Goal: Information Seeking & Learning: Learn about a topic

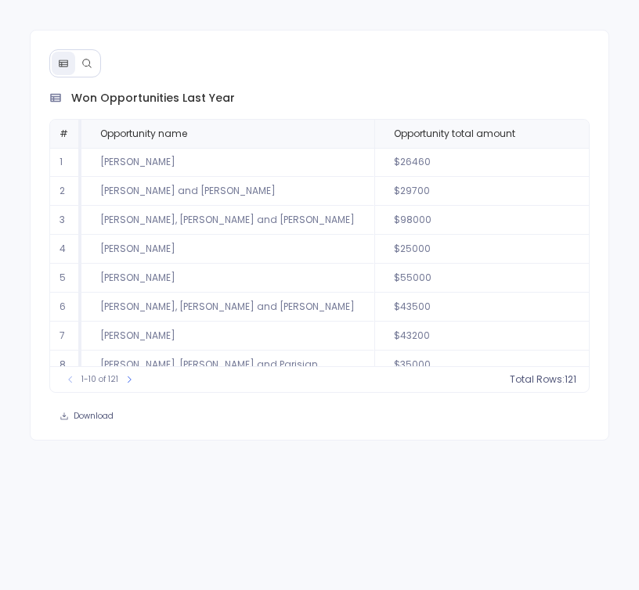
click at [319, 12] on div "won opportunities last year # Opportunity name Opportunity total amount Opportu…" at bounding box center [319, 295] width 639 height 590
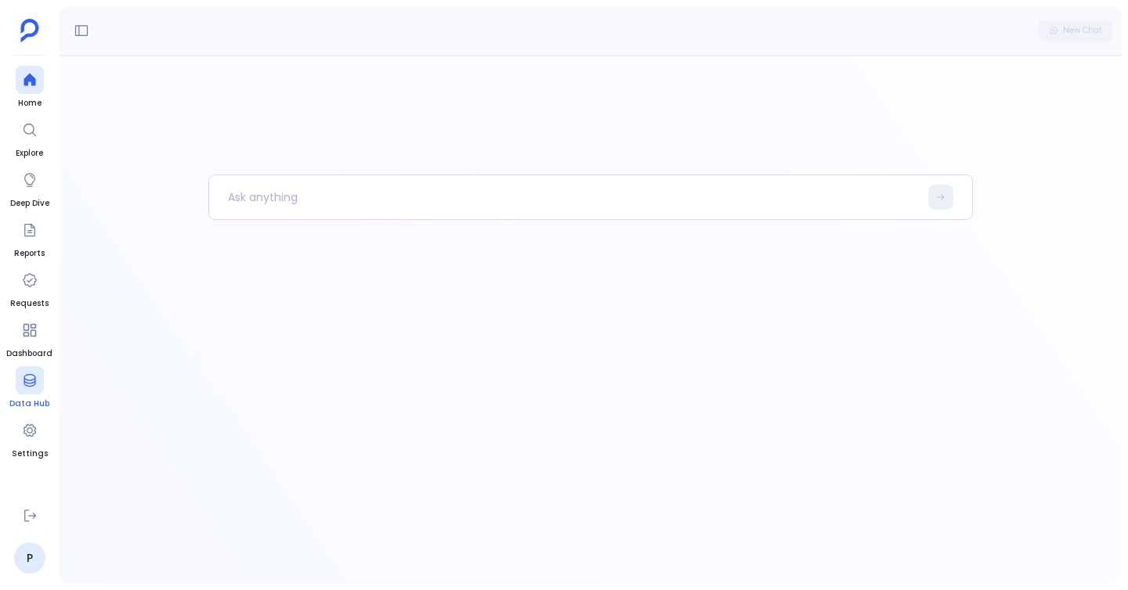
click at [35, 395] on link "Data Hub" at bounding box center [29, 388] width 40 height 44
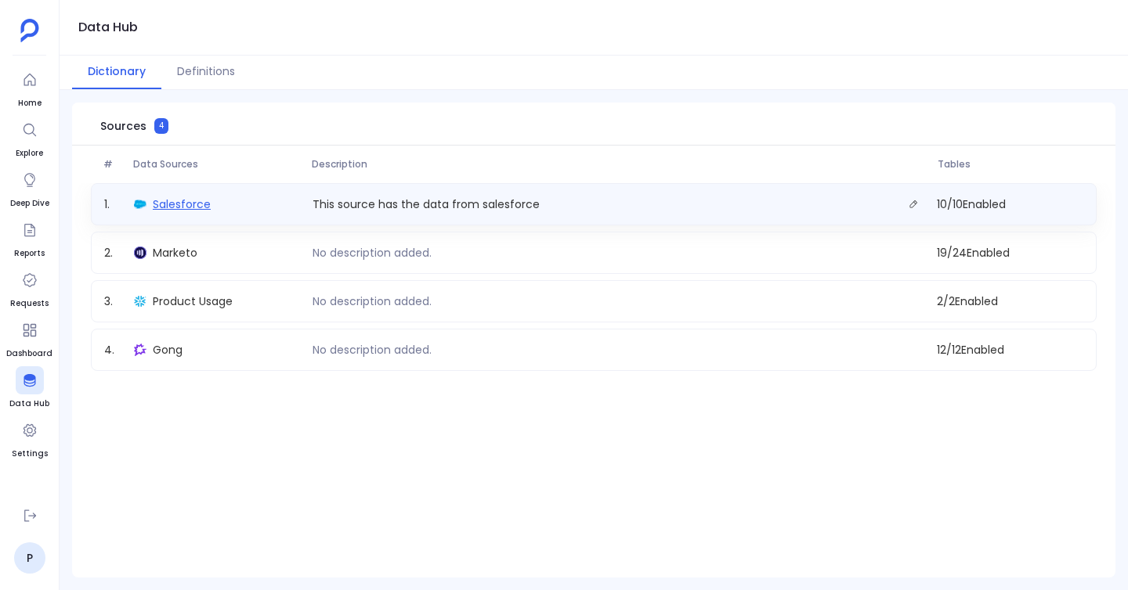
click at [179, 207] on span "Salesforce" at bounding box center [182, 205] width 58 height 16
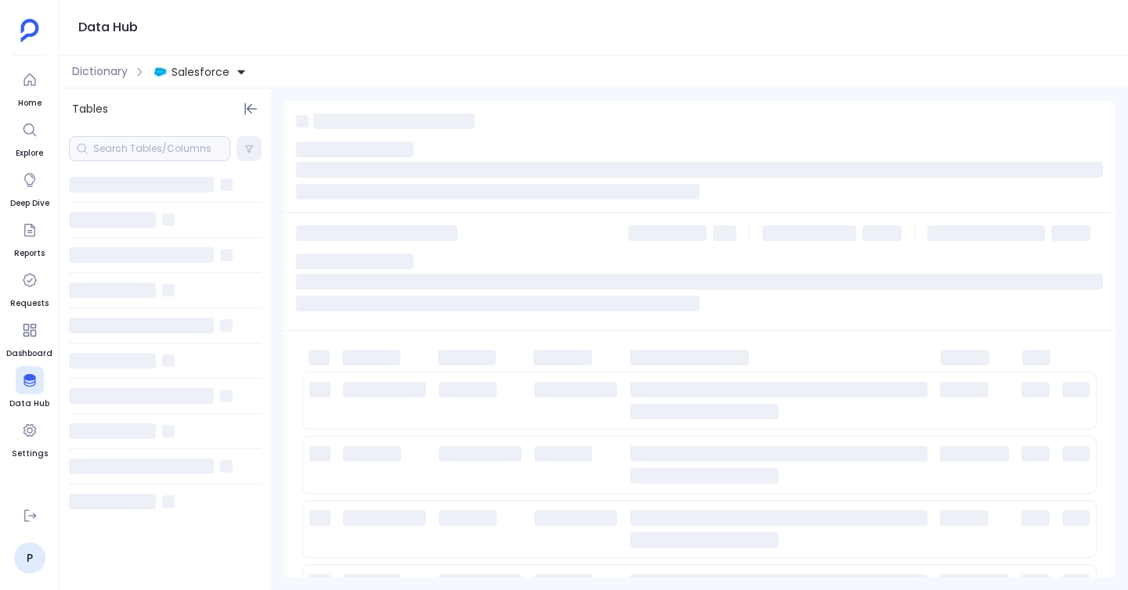
click at [165, 150] on div at bounding box center [149, 148] width 161 height 25
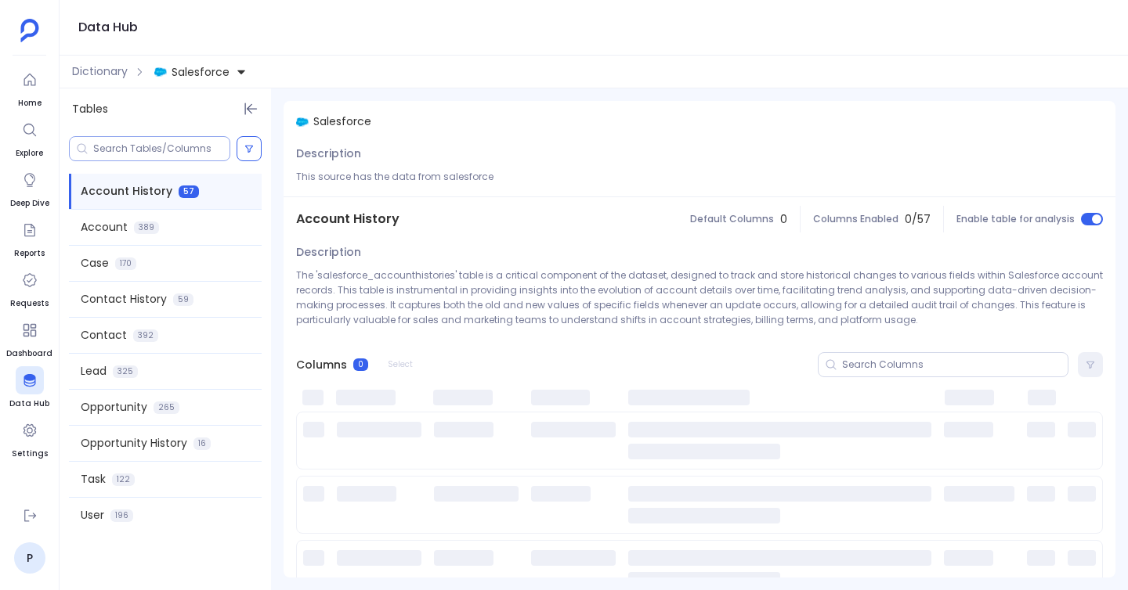
click at [165, 150] on input at bounding box center [161, 149] width 136 height 13
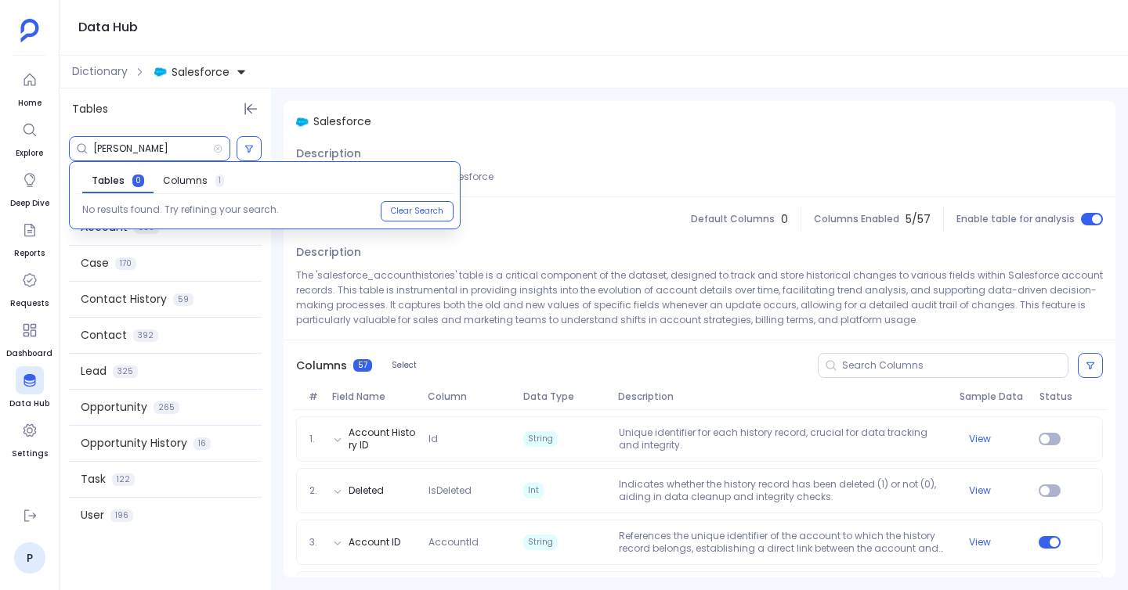
click at [197, 171] on link "Columns 1" at bounding box center [193, 180] width 80 height 25
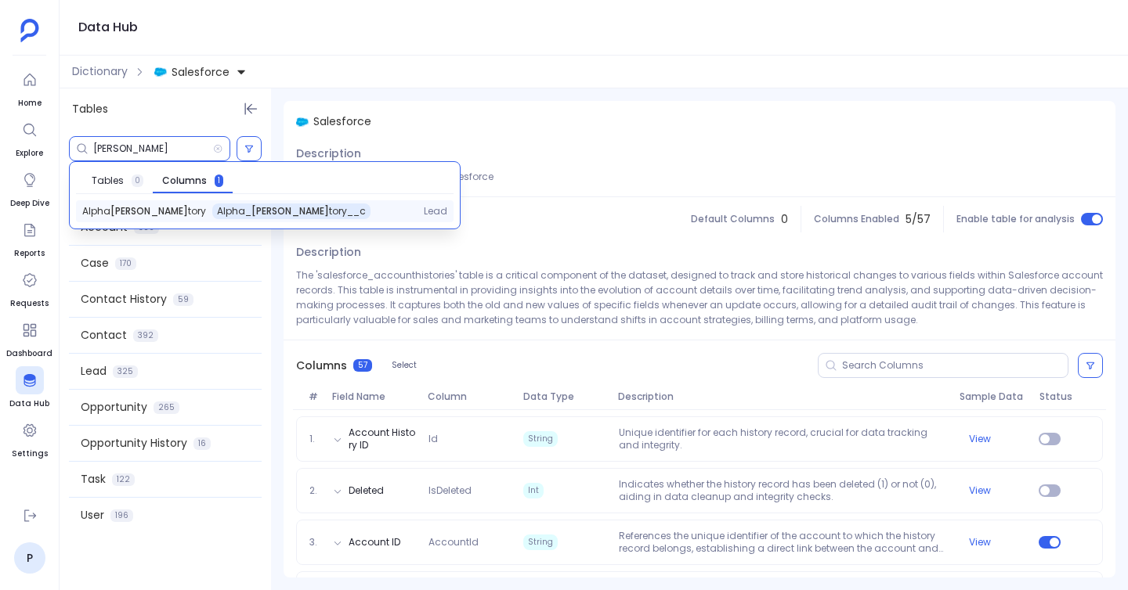
click at [133, 209] on span "Alpha Terri tory" at bounding box center [144, 211] width 124 height 13
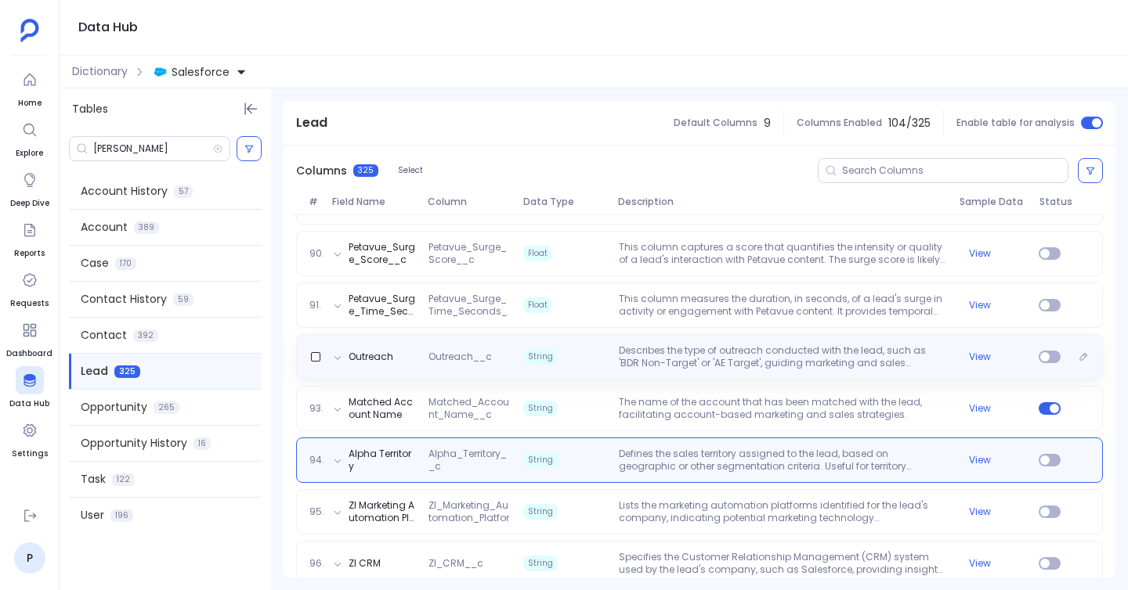
scroll to position [4891, 0]
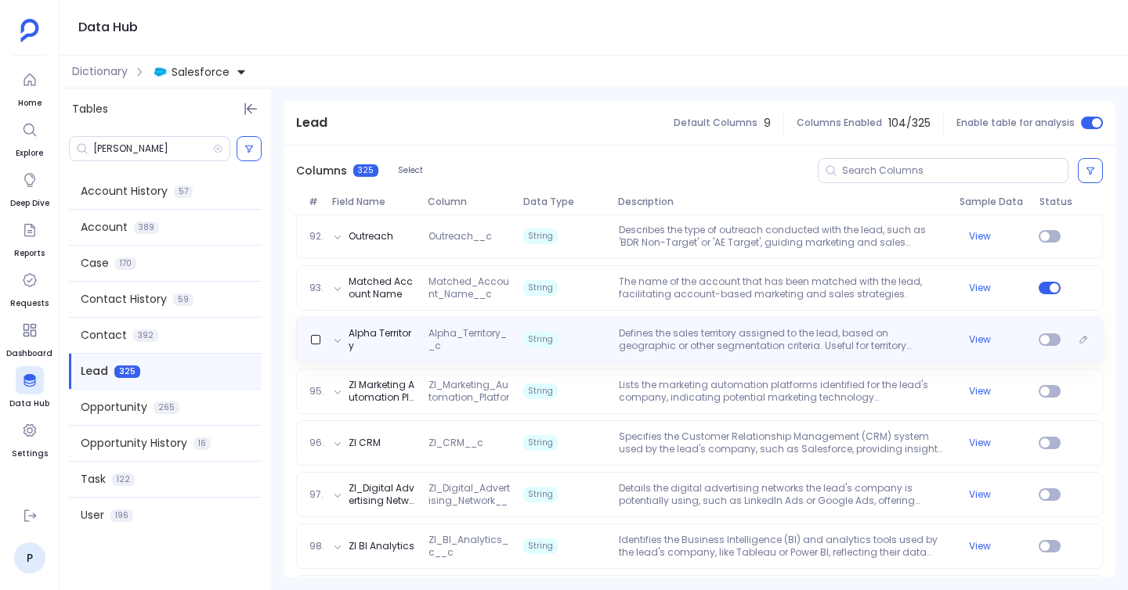
click at [569, 355] on div "Alpha Territory Alpha_Territory__c String Defines the sales territory assigned …" at bounding box center [699, 339] width 807 height 45
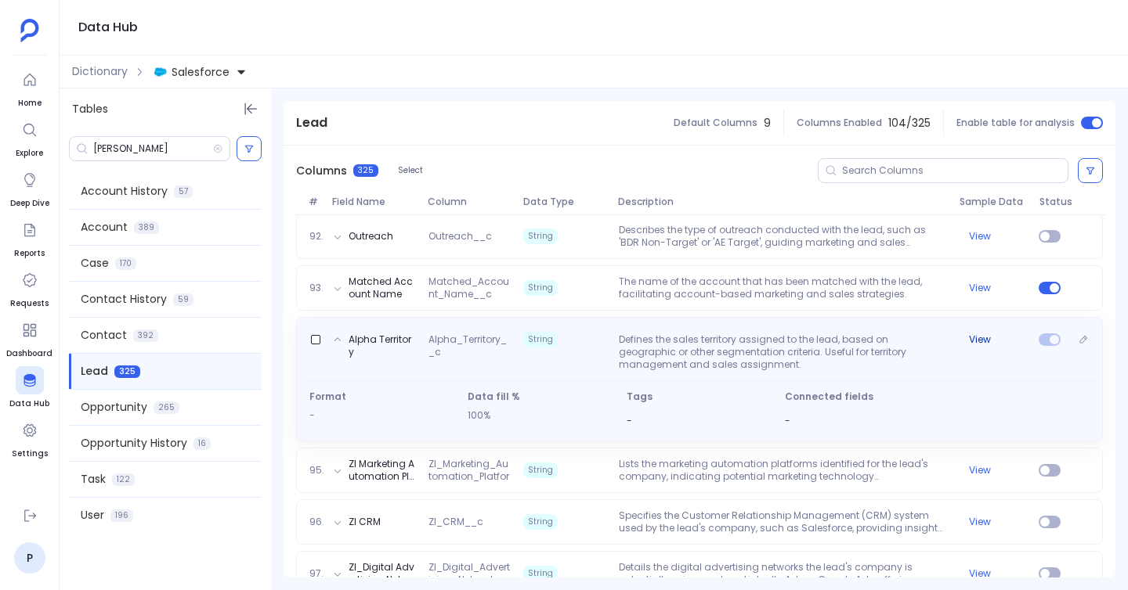
click at [638, 343] on button "View" at bounding box center [980, 340] width 22 height 13
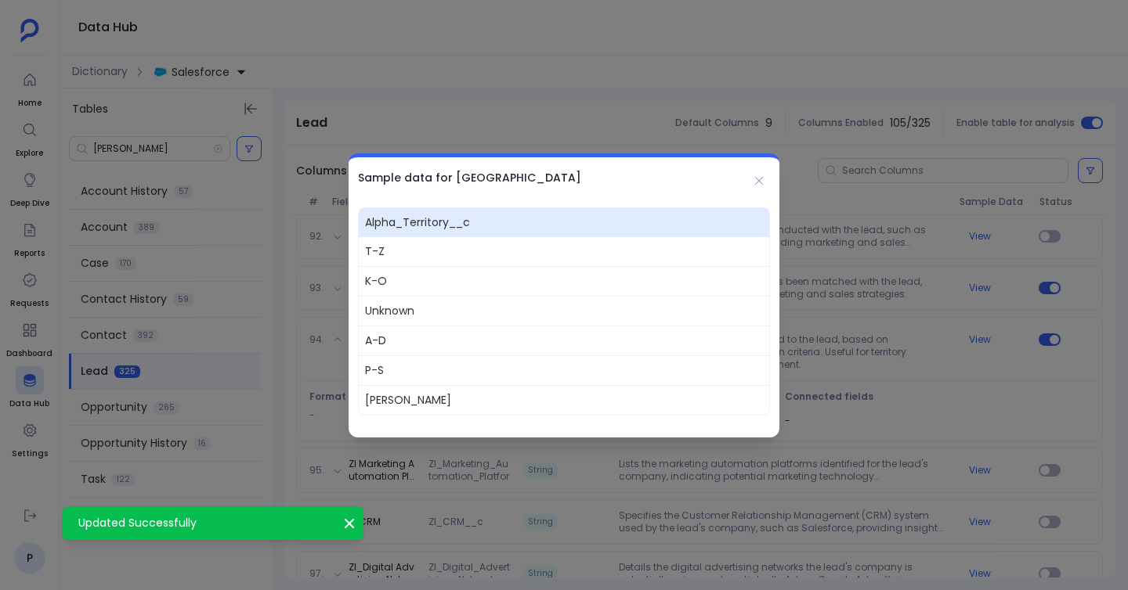
click at [638, 171] on div "Sample data for Alpha Territory" at bounding box center [563, 177] width 431 height 41
click at [638, 171] on button at bounding box center [759, 181] width 22 height 22
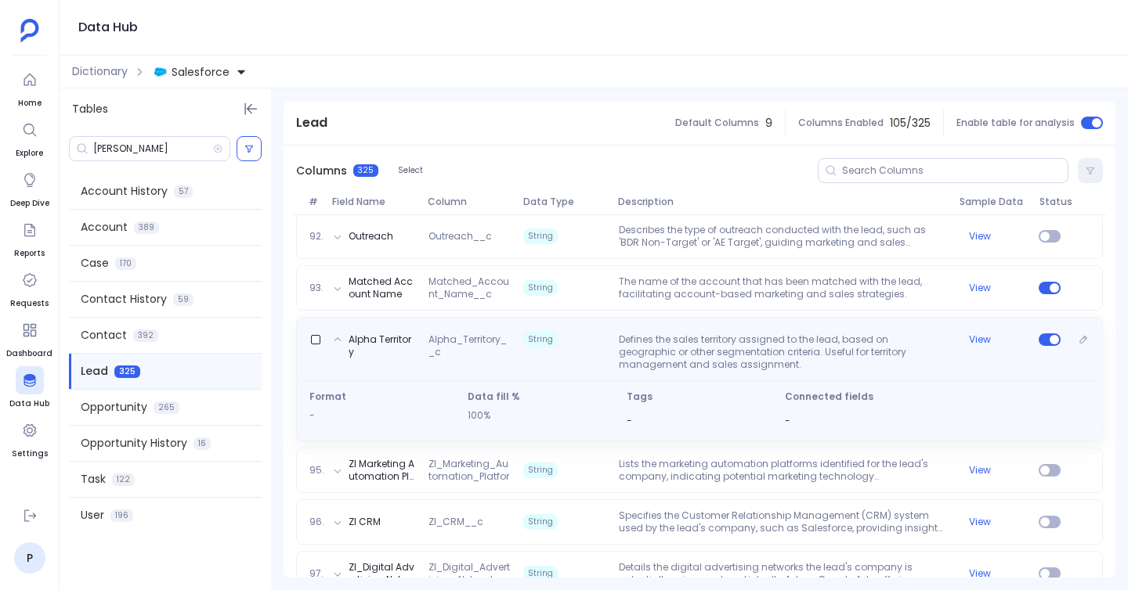
scroll to position [4927, 0]
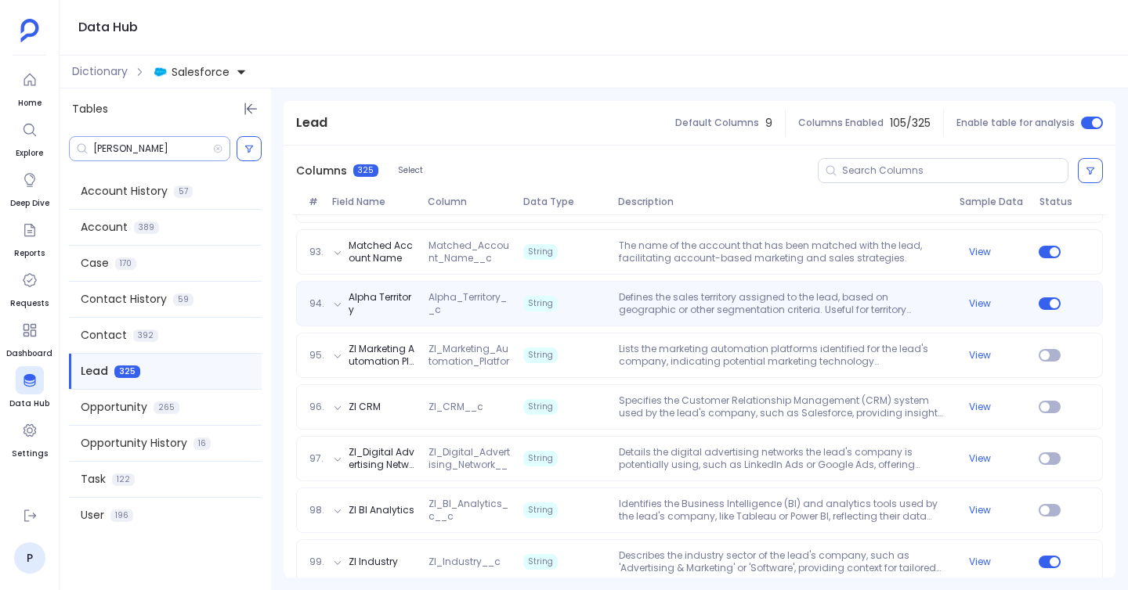
click at [179, 150] on input "terri" at bounding box center [153, 149] width 120 height 13
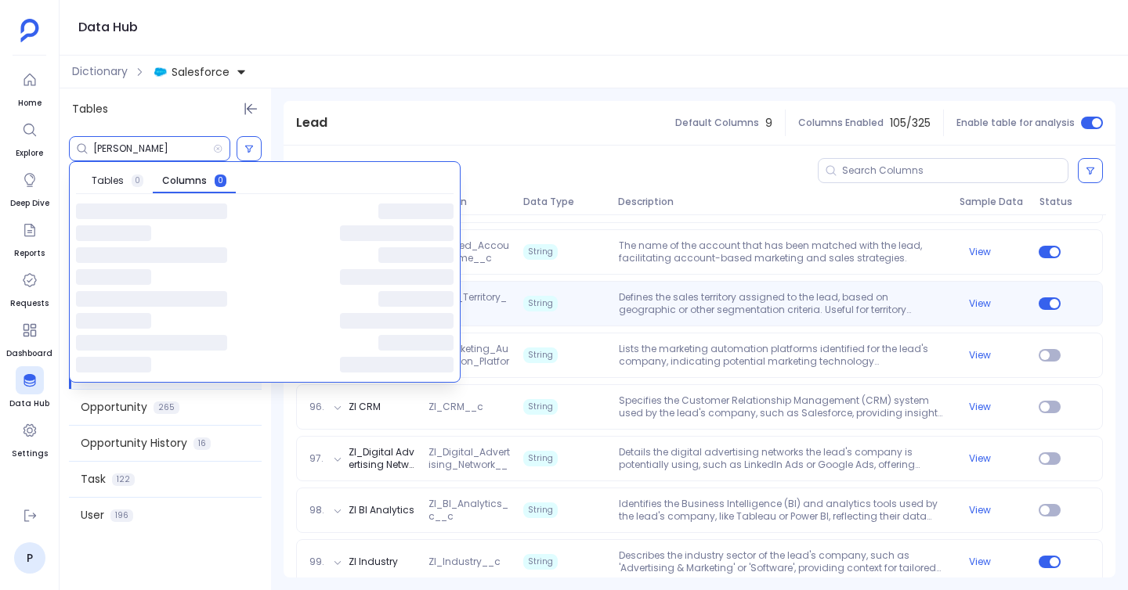
click at [179, 150] on input "terri" at bounding box center [153, 149] width 120 height 13
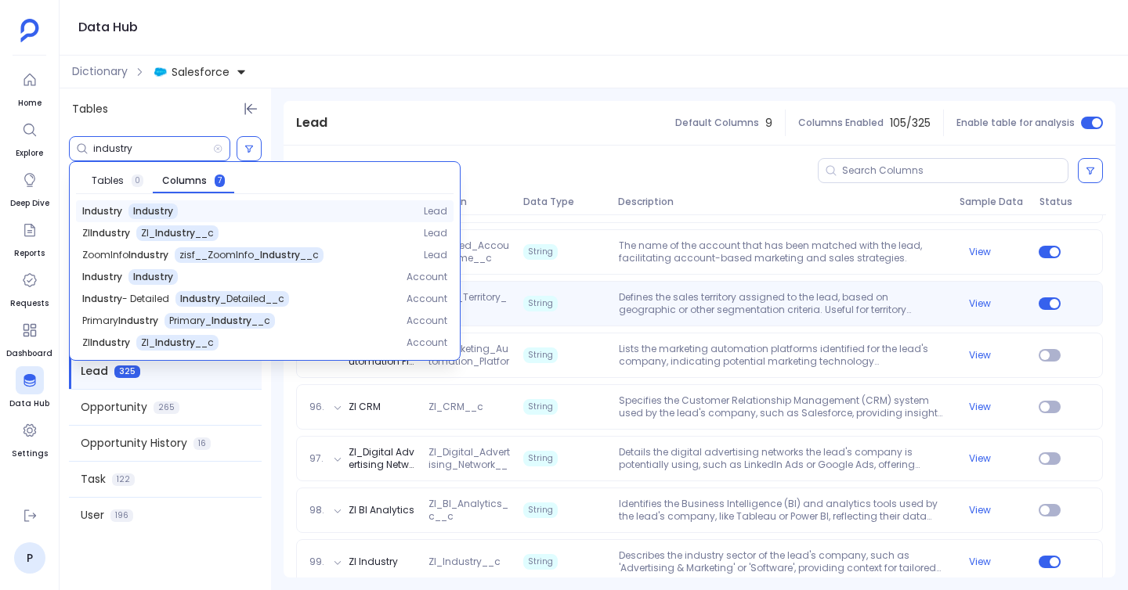
type input "industry"
click at [146, 204] on div "Industry" at bounding box center [152, 212] width 49 height 16
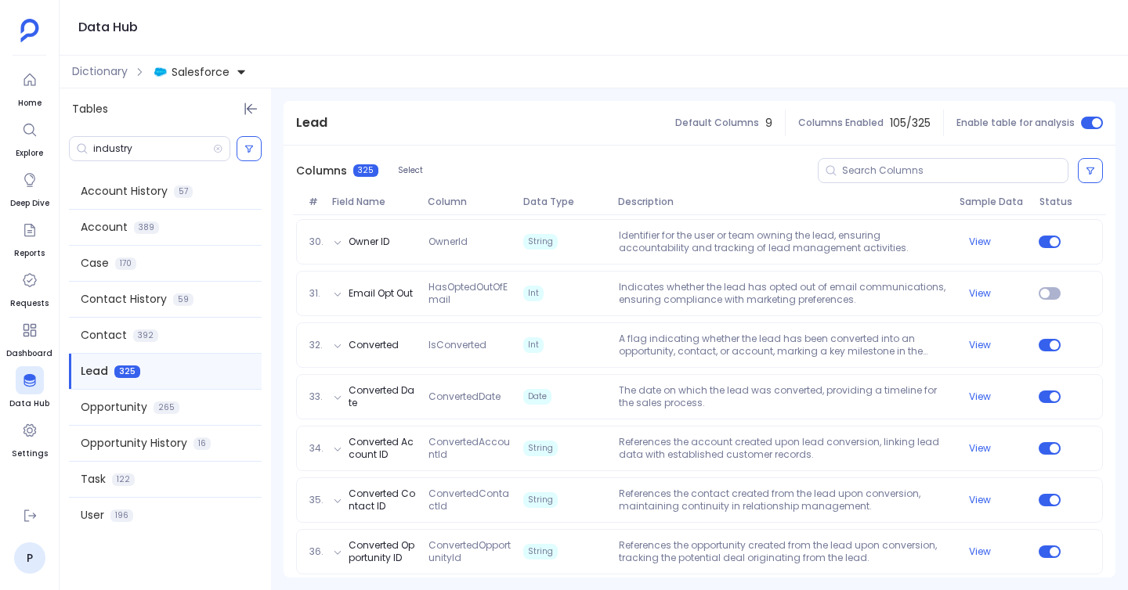
scroll to position [1330, 0]
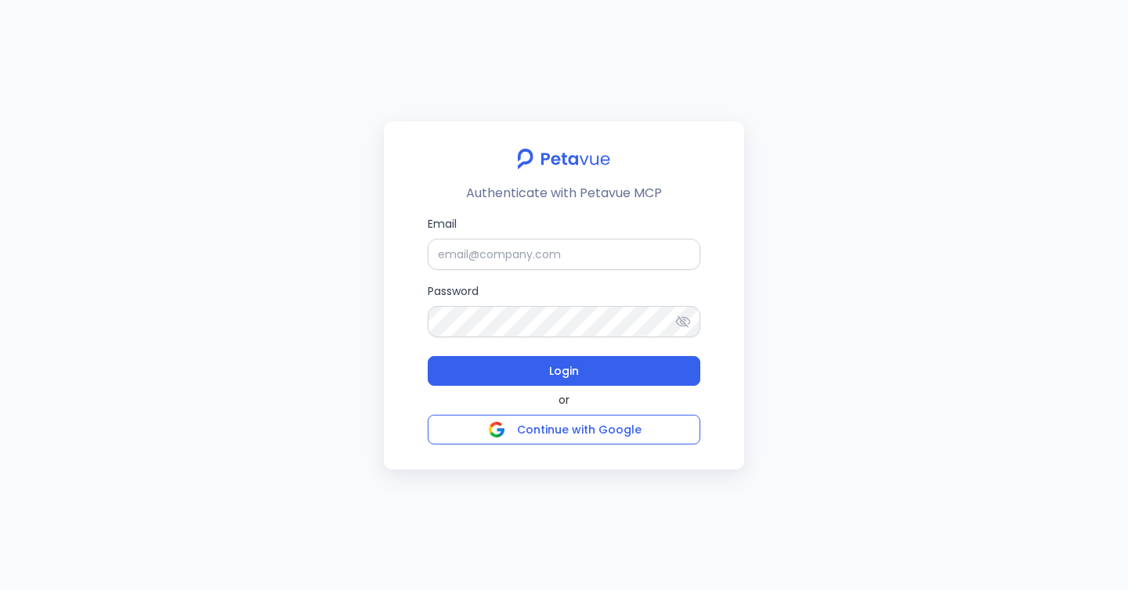
click at [565, 271] on div "Email Password Login" at bounding box center [564, 300] width 272 height 171
click at [565, 258] on input "Email" at bounding box center [564, 254] width 272 height 31
type input "[PERSON_NAME][EMAIL_ADDRESS][PERSON_NAME][DOMAIN_NAME]"
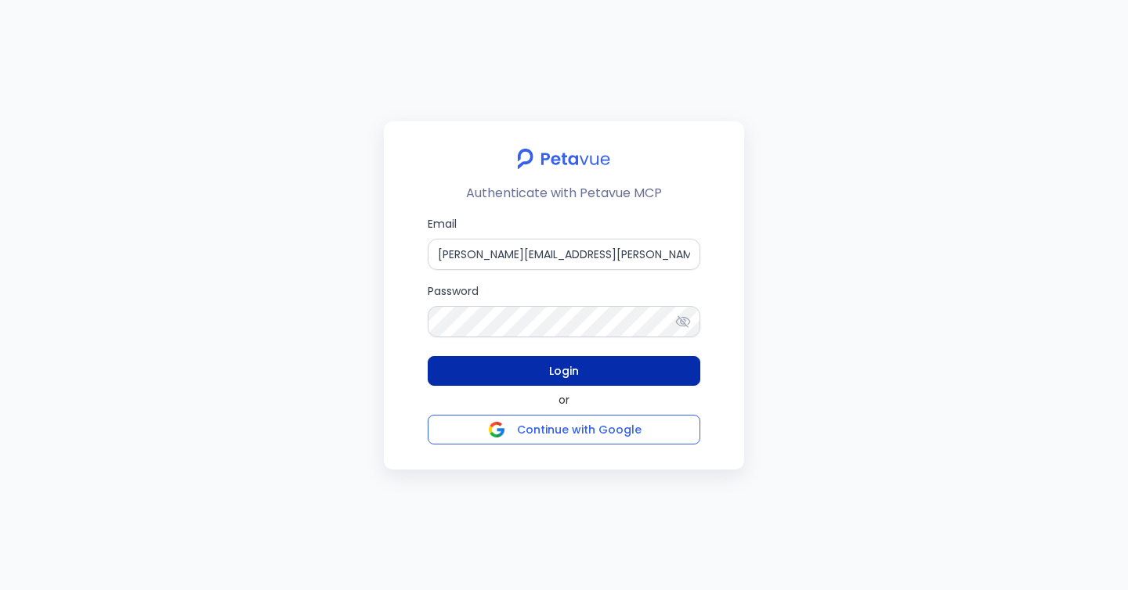
click at [622, 364] on button "Login" at bounding box center [564, 371] width 272 height 30
